Goal: Task Accomplishment & Management: Manage account settings

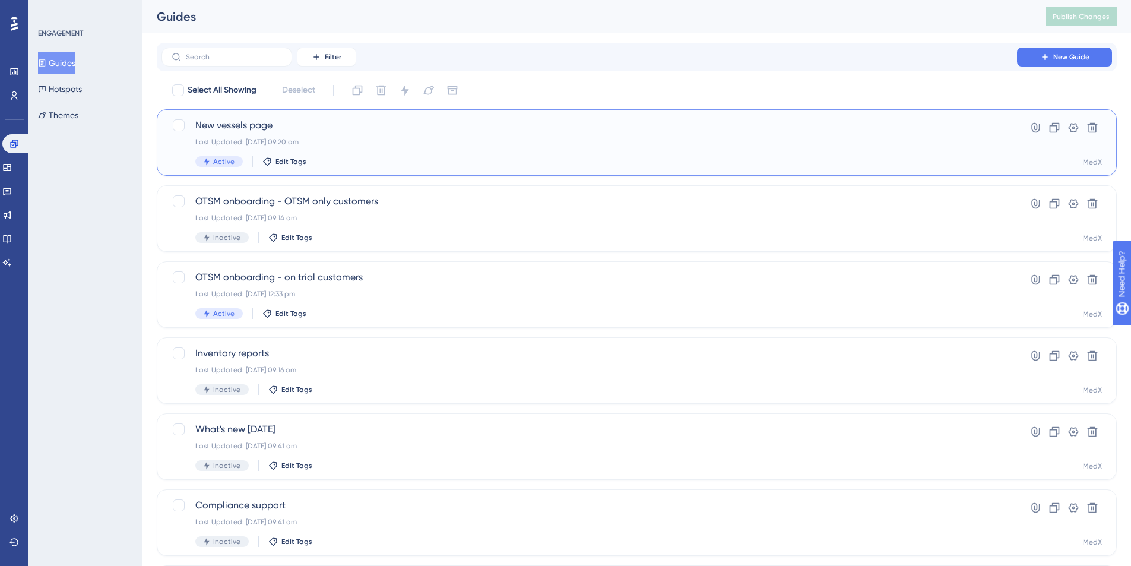
click at [384, 141] on div "Last Updated: [DATE] 09:20 am" at bounding box center [589, 141] width 788 height 9
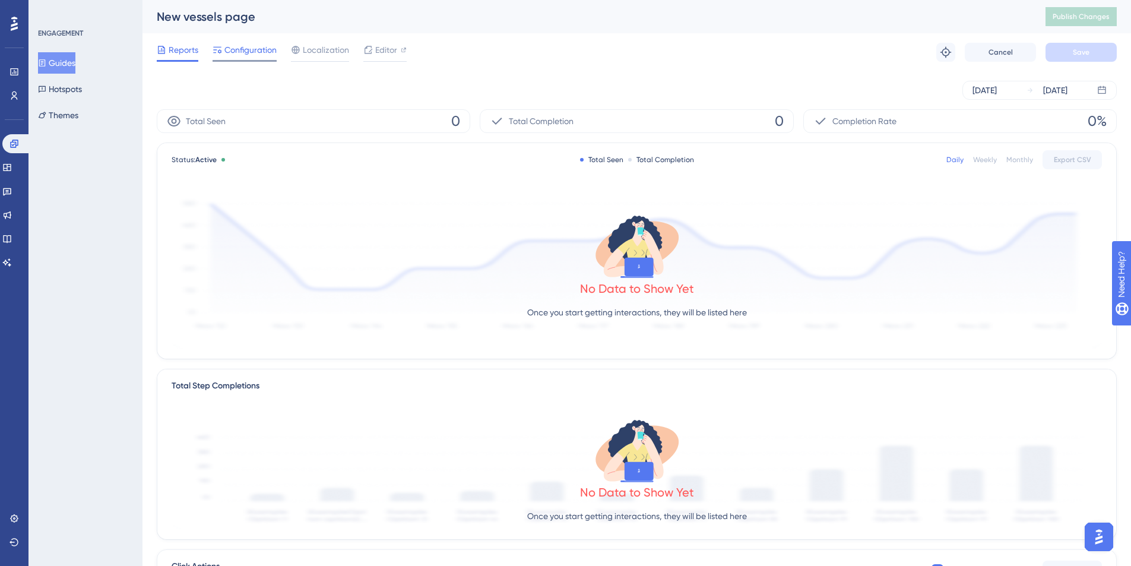
click at [248, 50] on span "Configuration" at bounding box center [250, 50] width 52 height 14
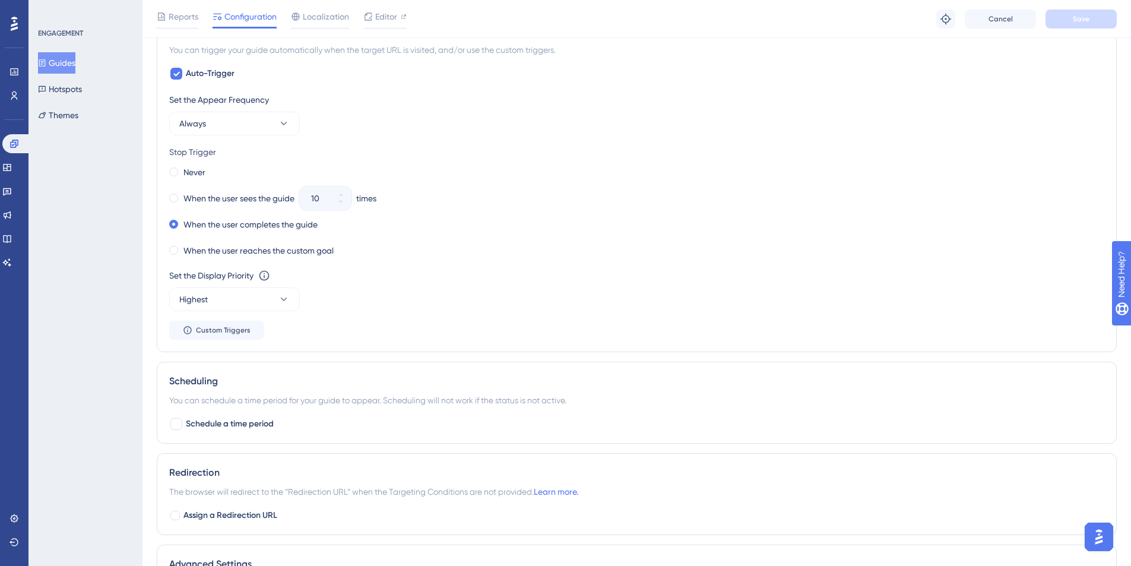
scroll to position [558, 0]
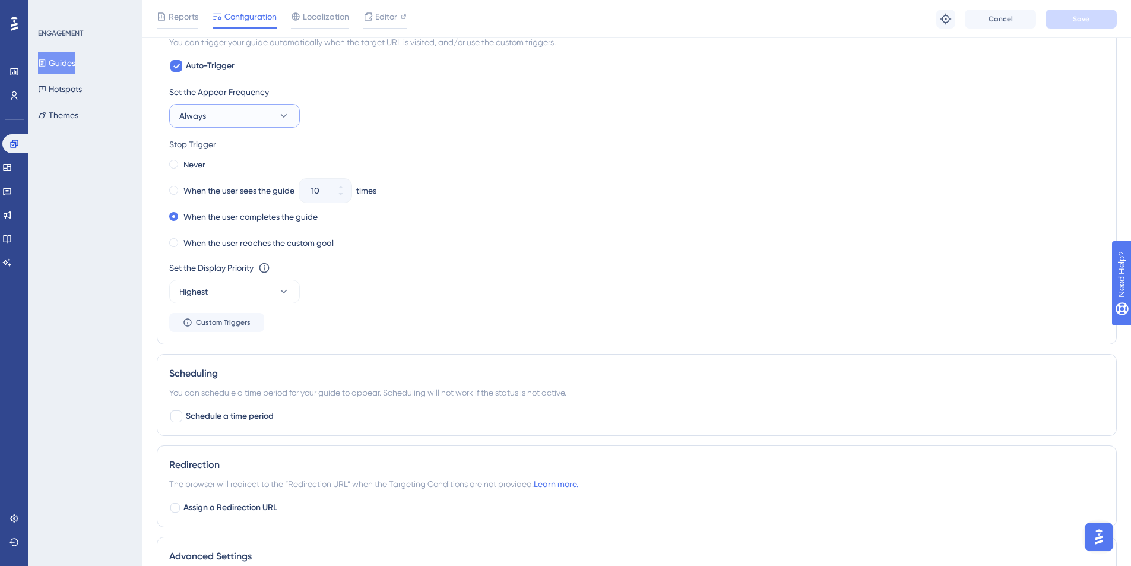
click at [255, 123] on button "Always" at bounding box center [234, 116] width 131 height 24
click at [594, 132] on div "Set the Appear Frequency Always Only Once Only Once Once in a Session Once in a…" at bounding box center [636, 208] width 935 height 247
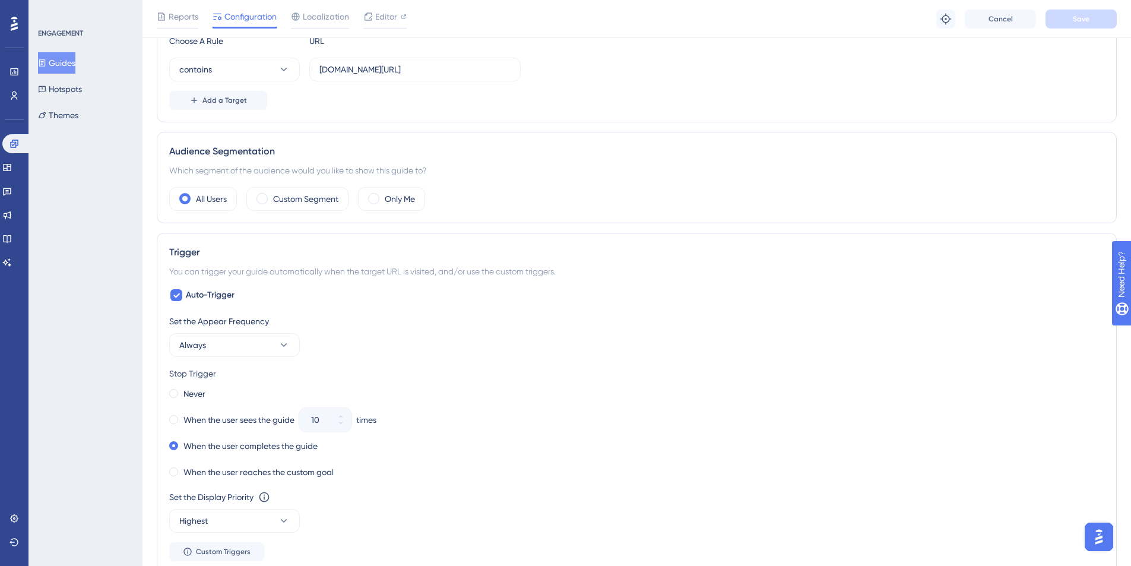
scroll to position [0, 0]
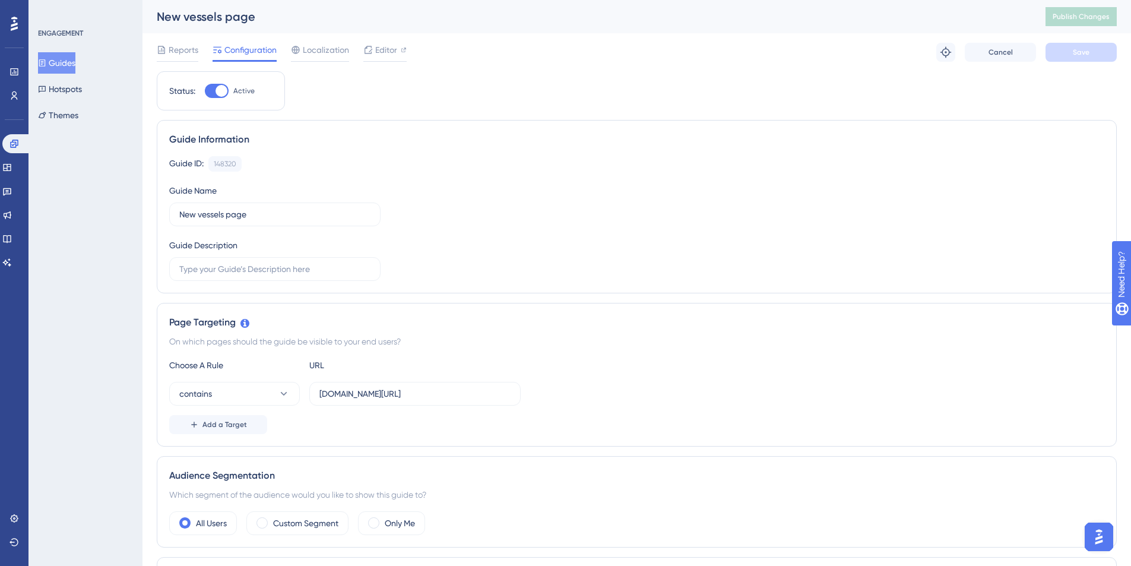
click at [604, 191] on div "Guide ID: 148320 Copy Guide Name New vessels page Guide Description" at bounding box center [636, 218] width 935 height 125
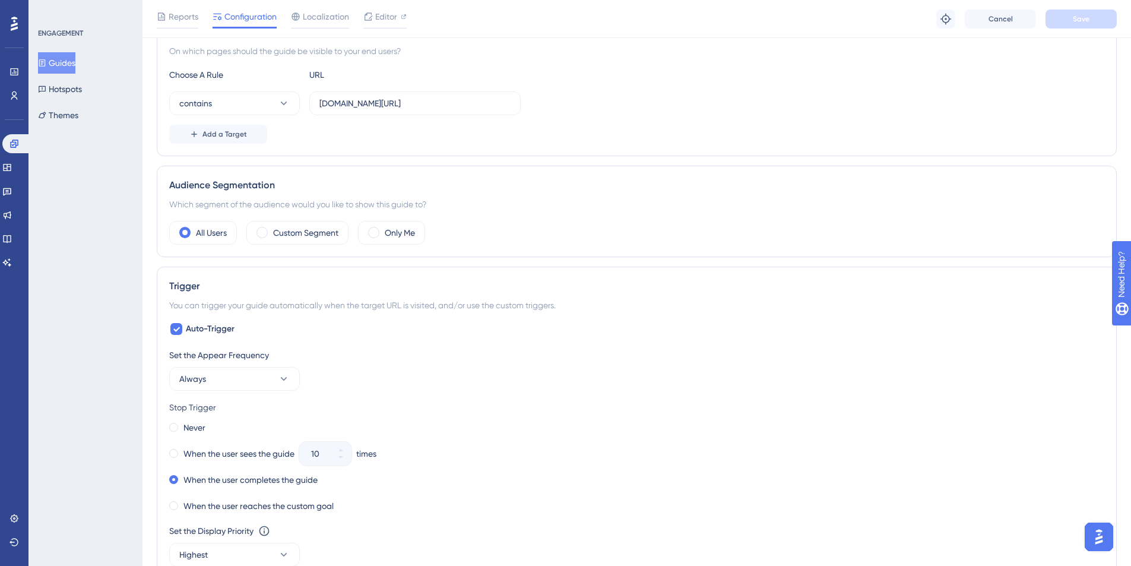
scroll to position [391, 0]
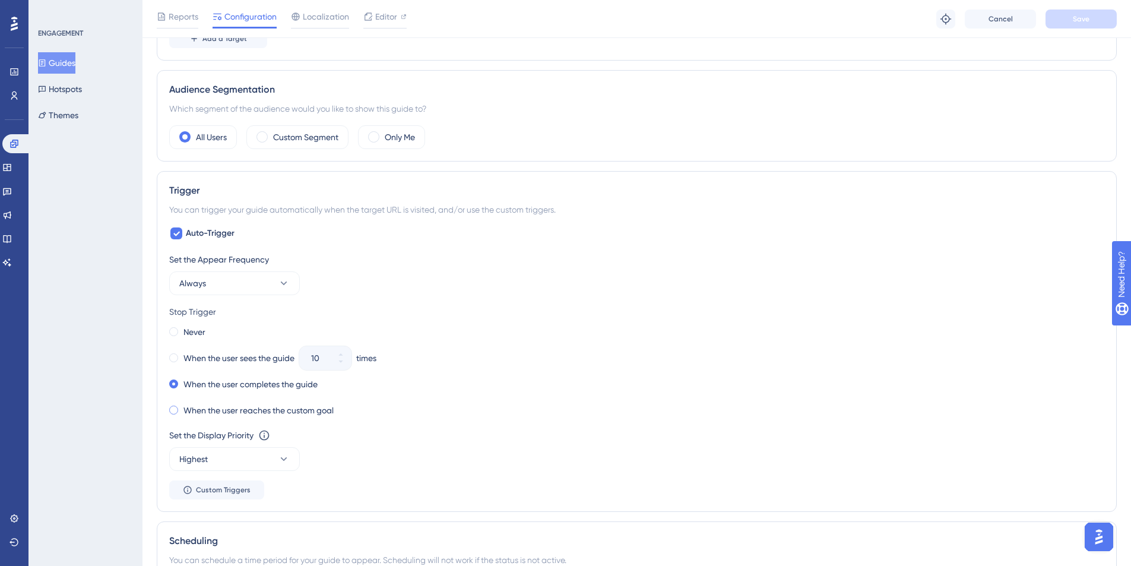
click at [187, 413] on label "When the user reaches the custom goal" at bounding box center [258, 410] width 150 height 14
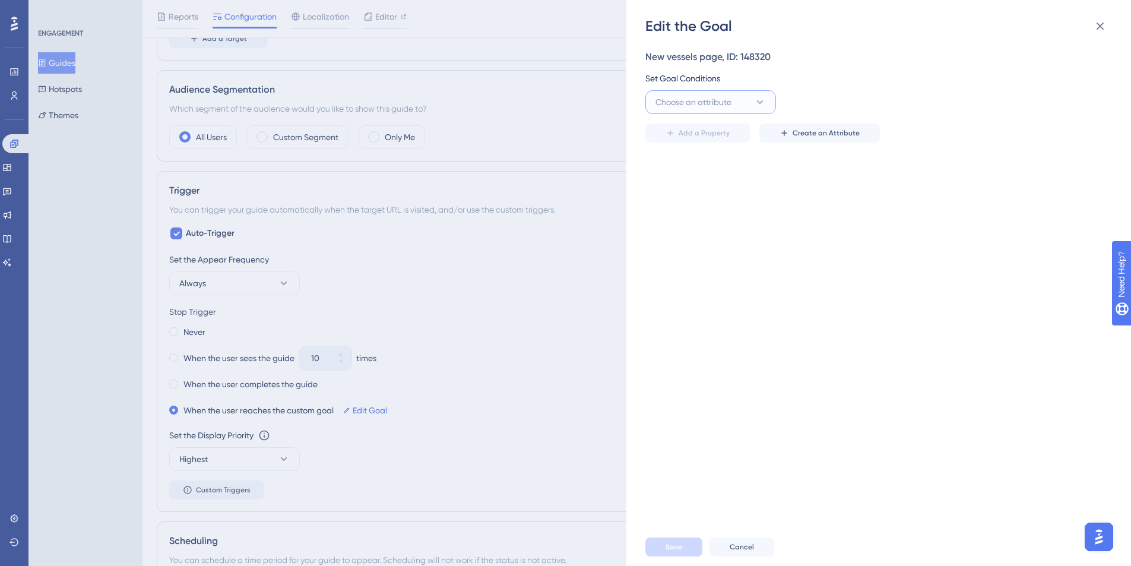
click at [738, 102] on button "Choose an attribute" at bounding box center [710, 102] width 131 height 24
click at [879, 255] on div "New vessels page, ID: 148320 Set Goal Conditions Choose an attribute Visited Pa…" at bounding box center [884, 282] width 479 height 492
click at [1099, 29] on icon at bounding box center [1100, 26] width 14 height 14
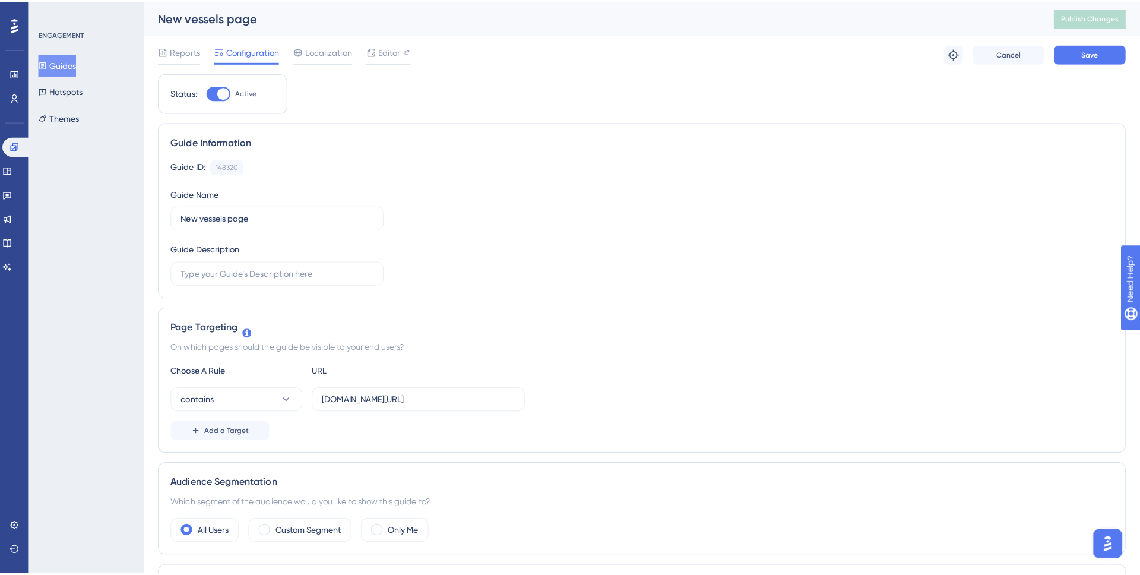
scroll to position [350, 0]
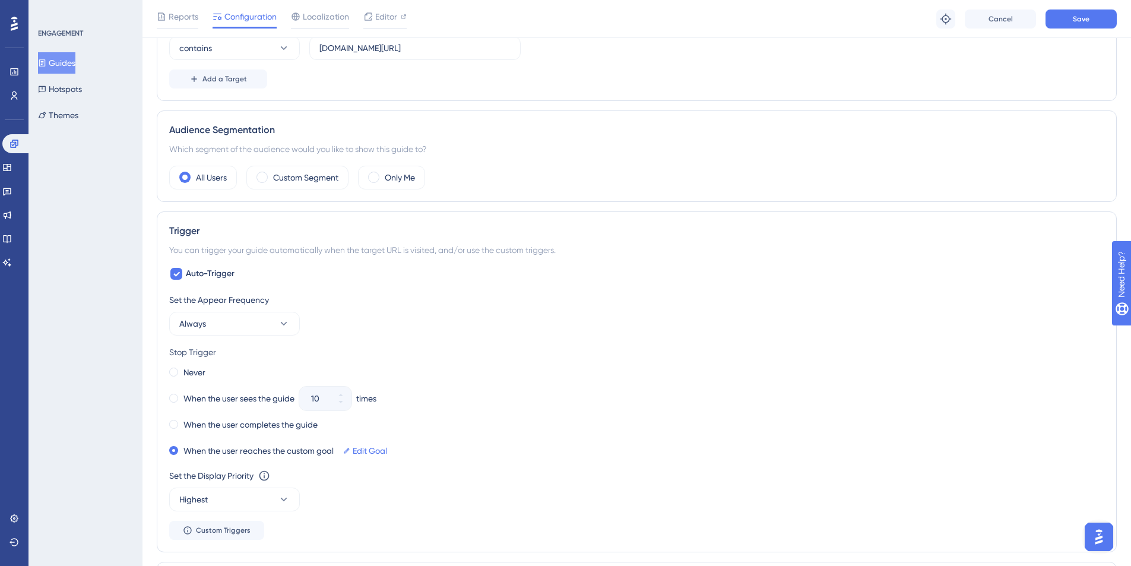
click at [997, 30] on div "Reports Configuration Localization Editor Troubleshoot Cancel Save" at bounding box center [636, 19] width 988 height 38
click at [998, 20] on span "Cancel" at bounding box center [1000, 18] width 24 height 9
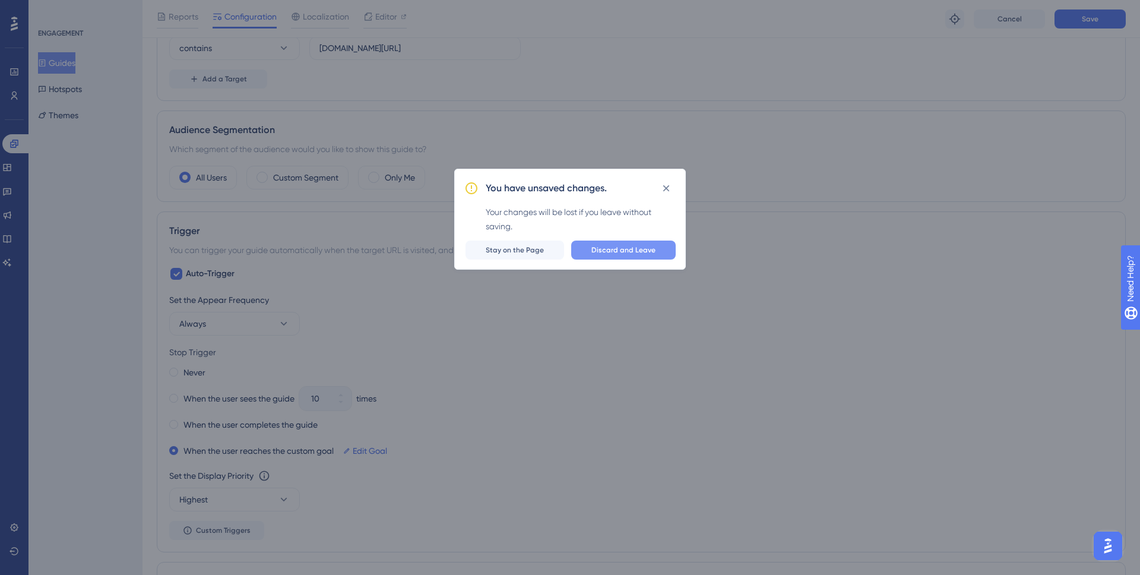
click at [652, 251] on span "Discard and Leave" at bounding box center [623, 249] width 64 height 9
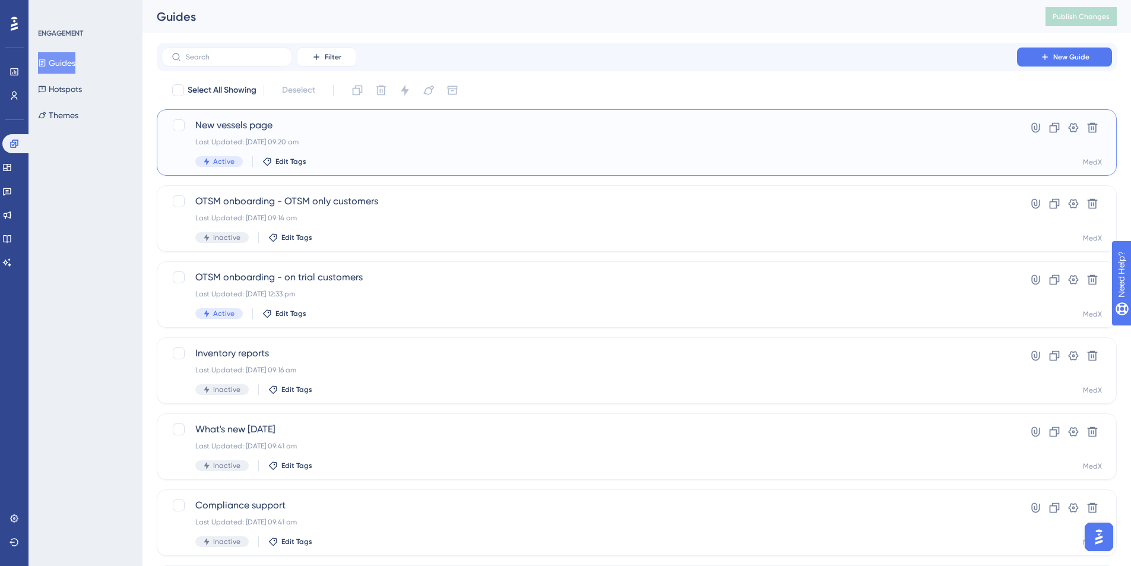
click at [442, 141] on div "Last Updated: [DATE] 09:20 am" at bounding box center [589, 141] width 788 height 9
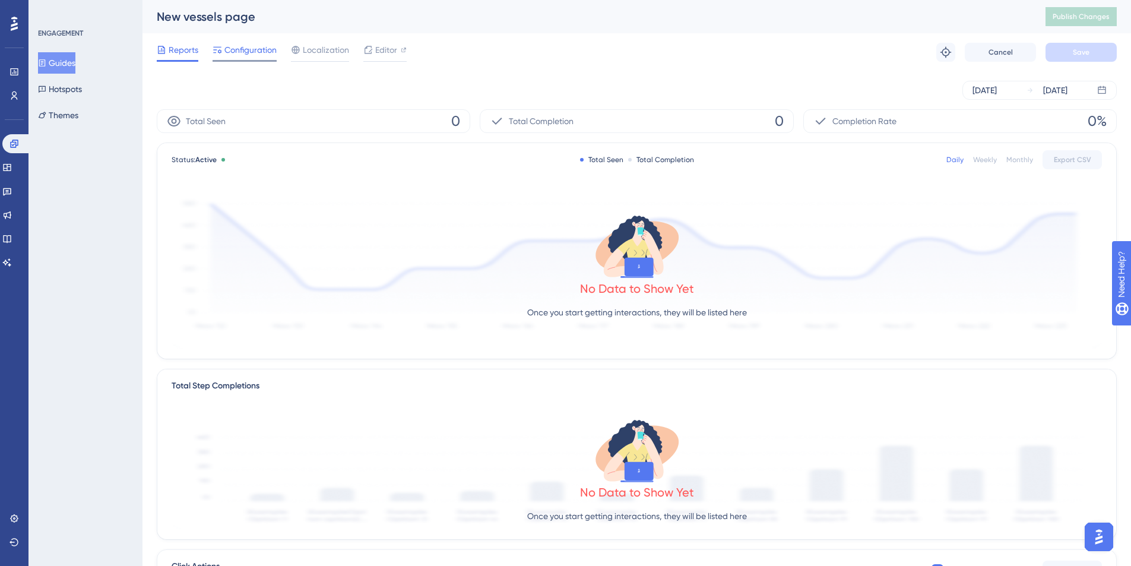
click at [258, 50] on span "Configuration" at bounding box center [250, 50] width 52 height 14
